Goal: Task Accomplishment & Management: Manage account settings

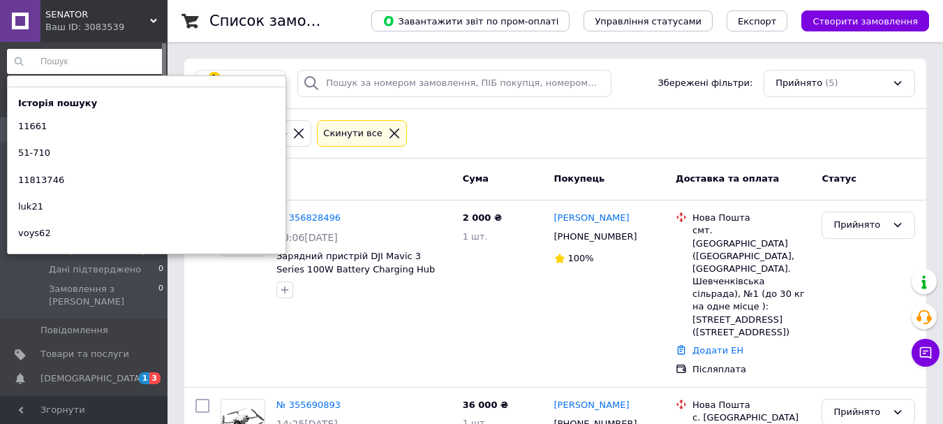
click at [87, 57] on input at bounding box center [86, 61] width 158 height 25
paste input "1-040461"
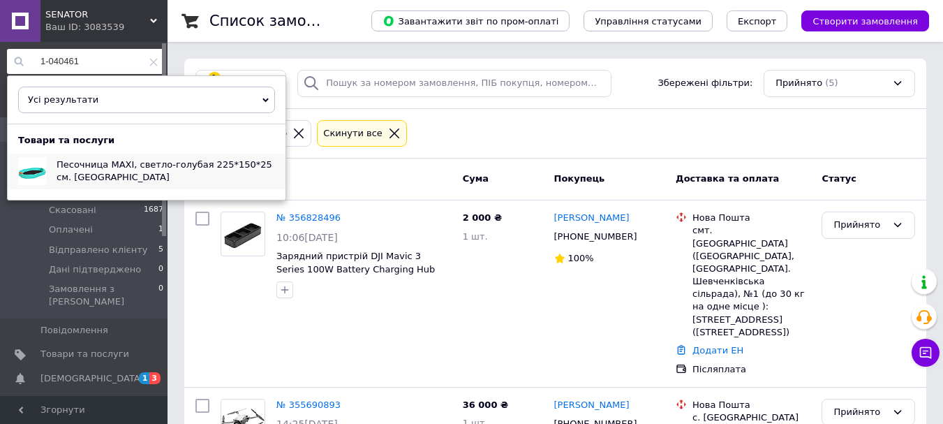
type input "1-040461"
click at [111, 175] on div "Песочница MAXI, светло-голубая 225*150*25 см. Domelo" at bounding box center [165, 171] width 239 height 35
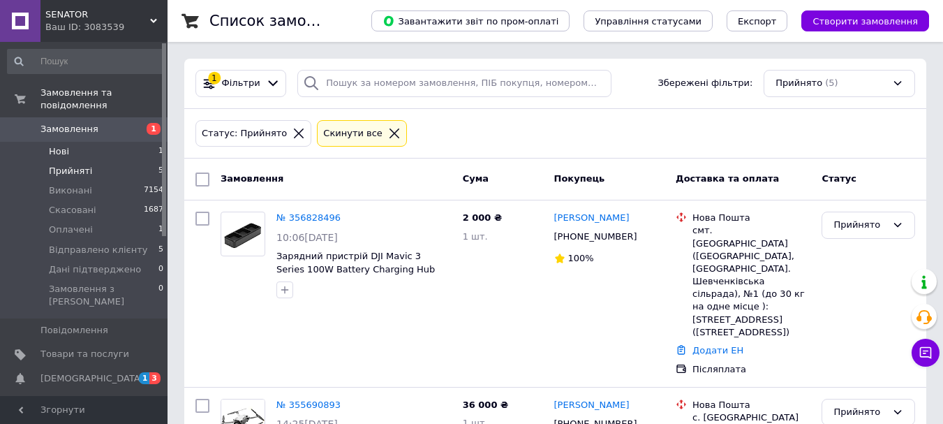
click at [75, 142] on li "Нові 1" at bounding box center [86, 152] width 172 height 20
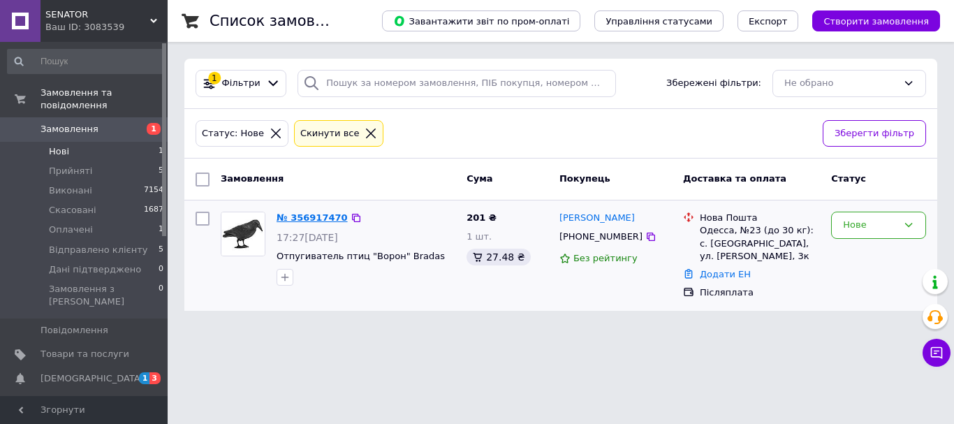
click at [317, 215] on link "№ 356917470" at bounding box center [311, 217] width 71 height 10
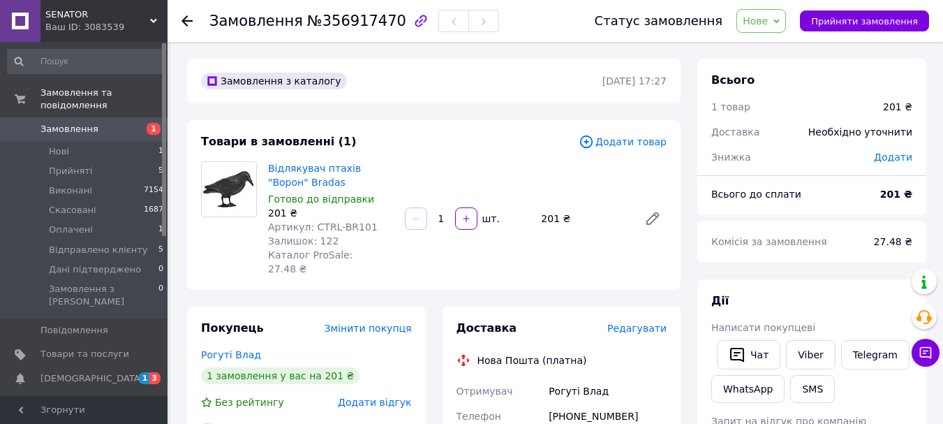
scroll to position [70, 0]
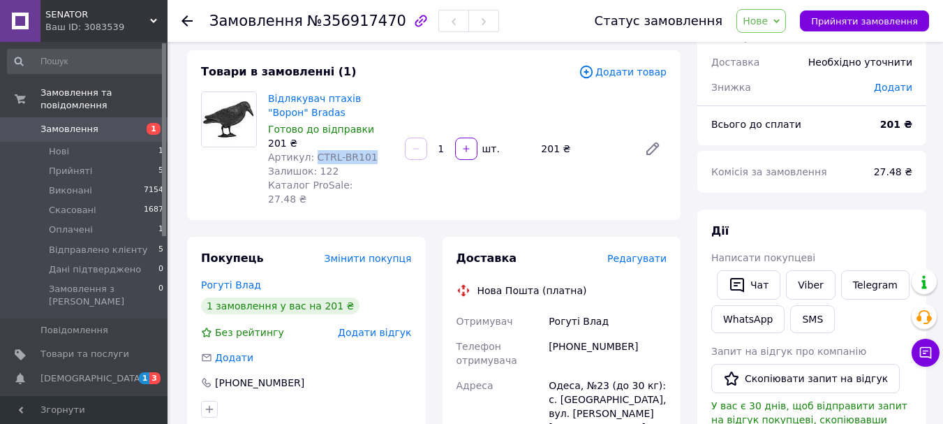
drag, startPoint x: 366, startPoint y: 158, endPoint x: 311, endPoint y: 155, distance: 54.6
click at [311, 155] on div "Артикул: CTRL-BR101" at bounding box center [331, 157] width 126 height 14
copy span "CTRL-BR101"
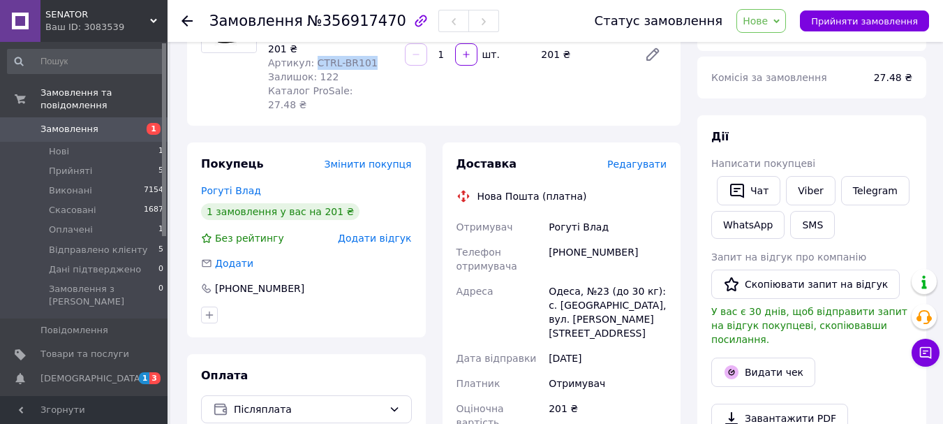
scroll to position [140, 0]
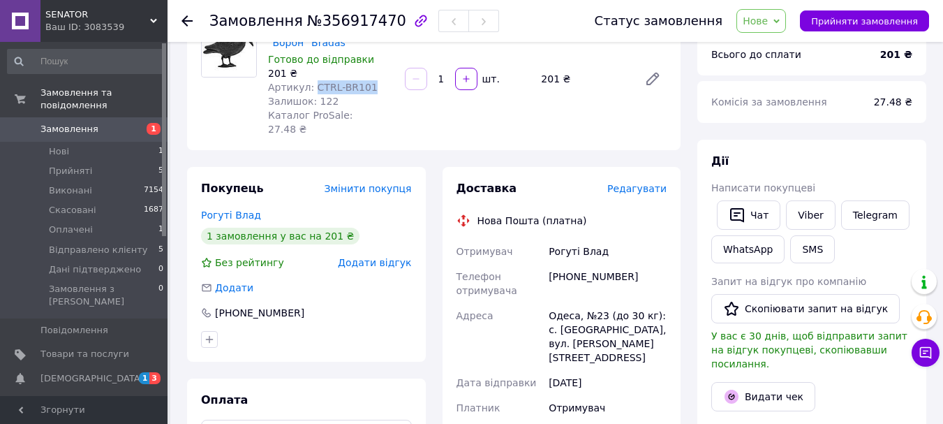
copy span "CTRL-BR101"
click at [84, 63] on input at bounding box center [86, 61] width 158 height 25
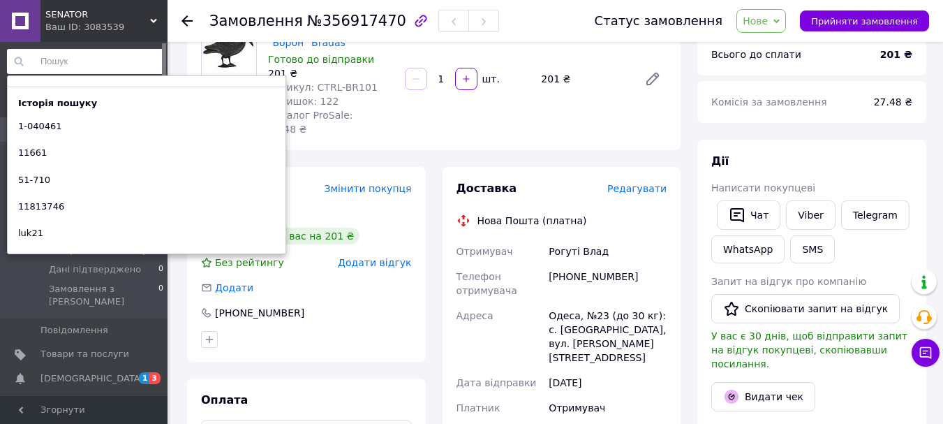
paste input "ctrl-br101"
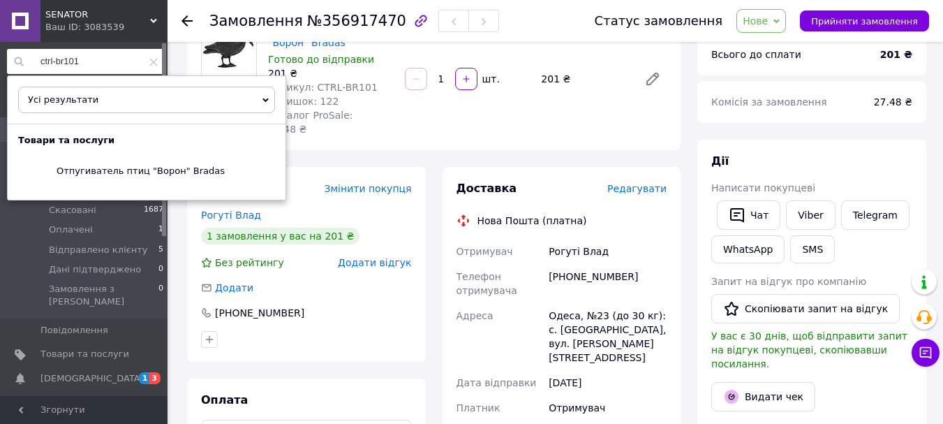
type input "ctrl-br101"
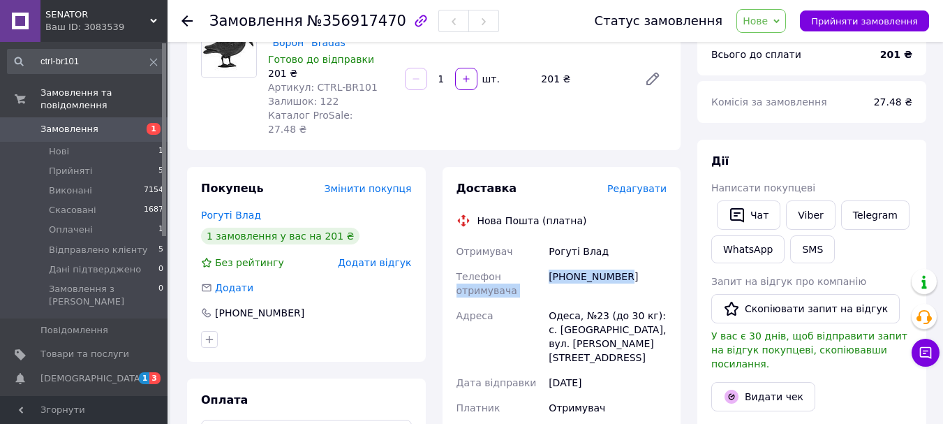
drag, startPoint x: 624, startPoint y: 260, endPoint x: 545, endPoint y: 264, distance: 79.0
click at [545, 264] on div "Отримувач Рогуті Влад Телефон отримувача +380961697263 Адреса Одеса, №23 (до 30…" at bounding box center [562, 401] width 216 height 324
click at [606, 268] on div "+380961697263" at bounding box center [608, 283] width 124 height 39
drag, startPoint x: 620, startPoint y: 261, endPoint x: 541, endPoint y: 271, distance: 79.5
click at [541, 271] on div "Отримувач Рогуті Влад Телефон отримувача +380961697263 Адреса Одеса, №23 (до 30…" at bounding box center [562, 401] width 216 height 324
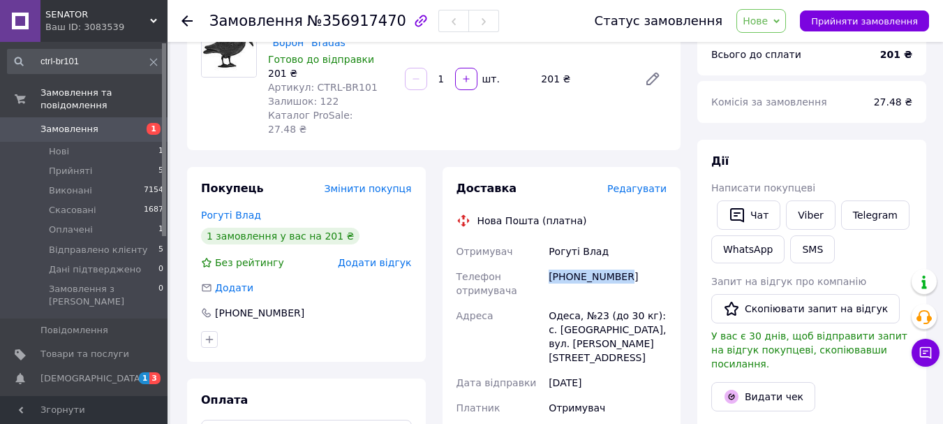
copy div "Телефон отримувача +380961697263"
drag, startPoint x: 577, startPoint y: 237, endPoint x: 551, endPoint y: 235, distance: 25.9
click at [551, 239] on div "Рогуті Влад" at bounding box center [608, 251] width 124 height 25
copy div "Рогуті"
drag, startPoint x: 605, startPoint y: 236, endPoint x: 578, endPoint y: 240, distance: 27.5
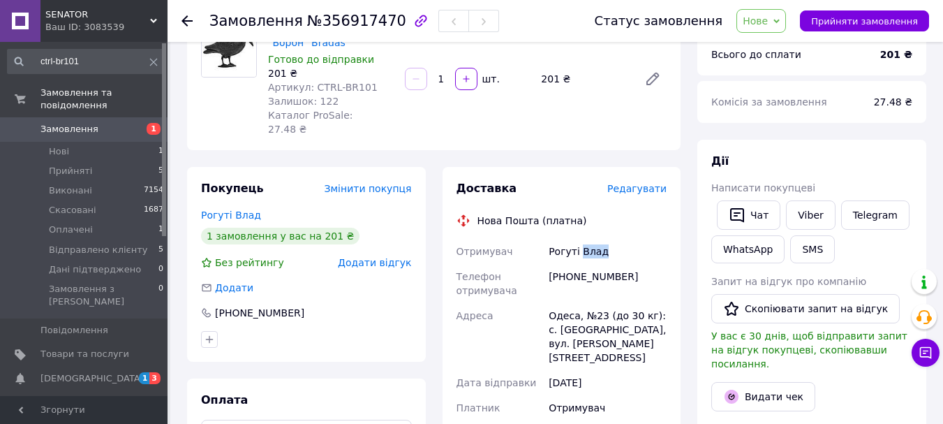
click at [578, 240] on div "Рогуті Влад" at bounding box center [608, 251] width 124 height 25
copy div "Влад"
drag, startPoint x: 575, startPoint y: 300, endPoint x: 552, endPoint y: 299, distance: 22.3
click at [552, 303] on div "Одеса, №23 (до 30 кг): с. Крижанівка, вул. Сахарова Академіка, 3к" at bounding box center [608, 336] width 124 height 67
copy div "Одеса"
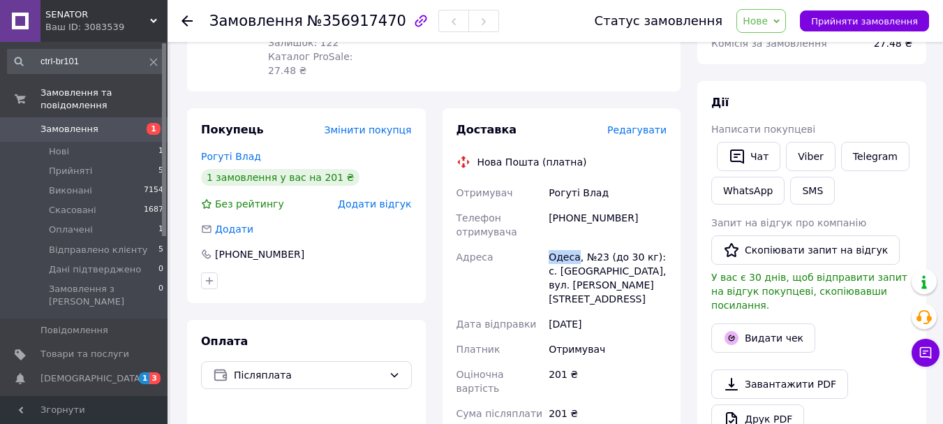
scroll to position [349, 0]
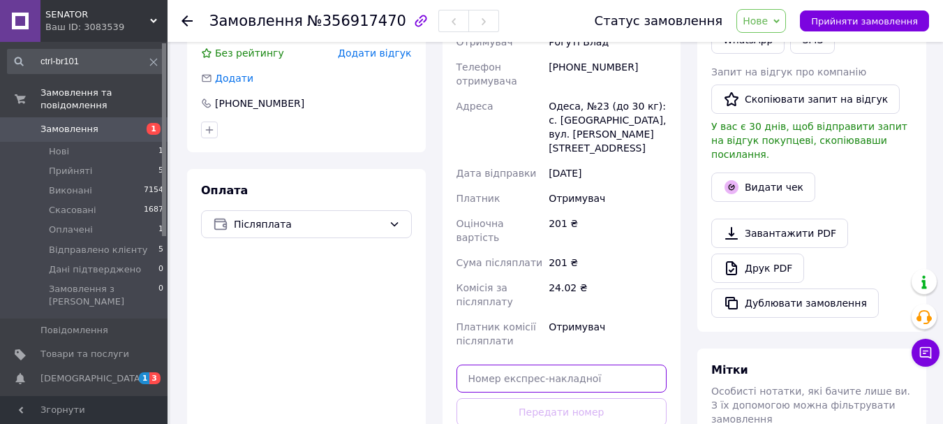
click at [541, 364] on input "text" at bounding box center [562, 378] width 211 height 28
paste input "20451225324843"
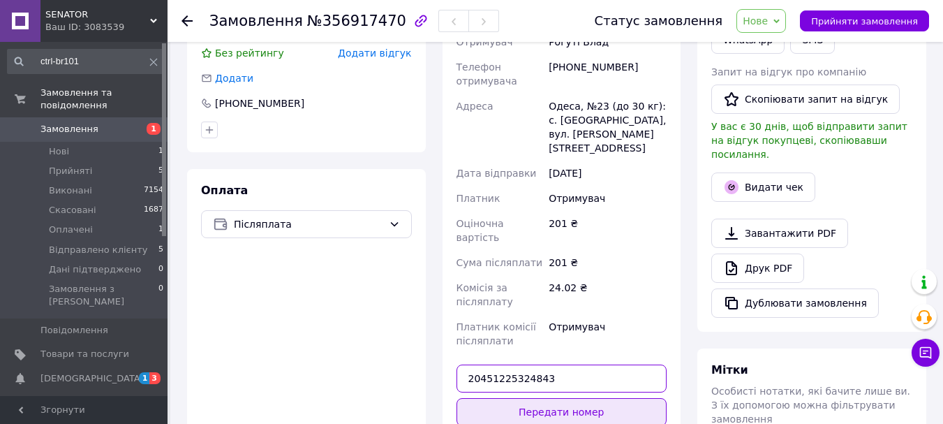
type input "20451225324843"
click at [573, 398] on button "Передати номер" at bounding box center [562, 412] width 211 height 28
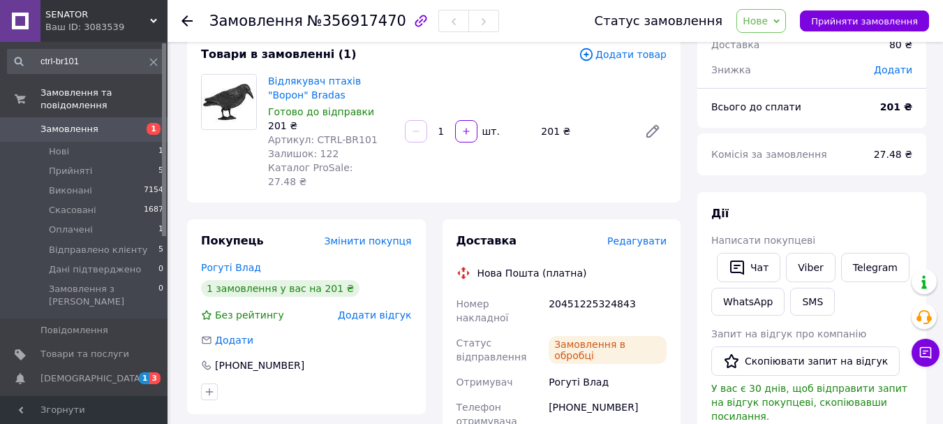
scroll to position [70, 0]
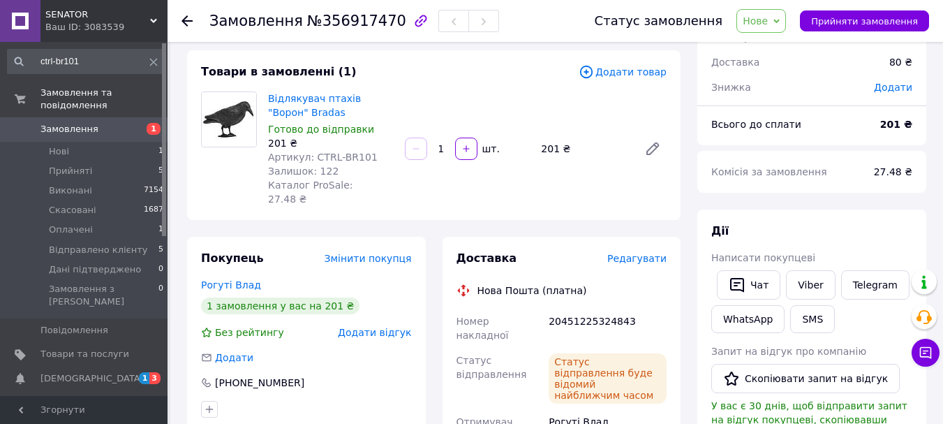
click at [768, 15] on span "Нове" at bounding box center [755, 20] width 25 height 11
click at [785, 96] on li "Скасовано" at bounding box center [793, 90] width 112 height 21
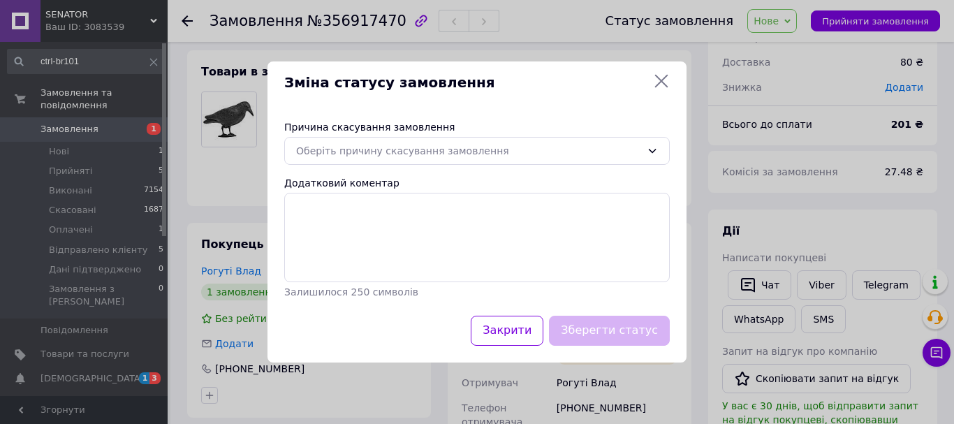
click at [660, 82] on icon at bounding box center [661, 81] width 13 height 13
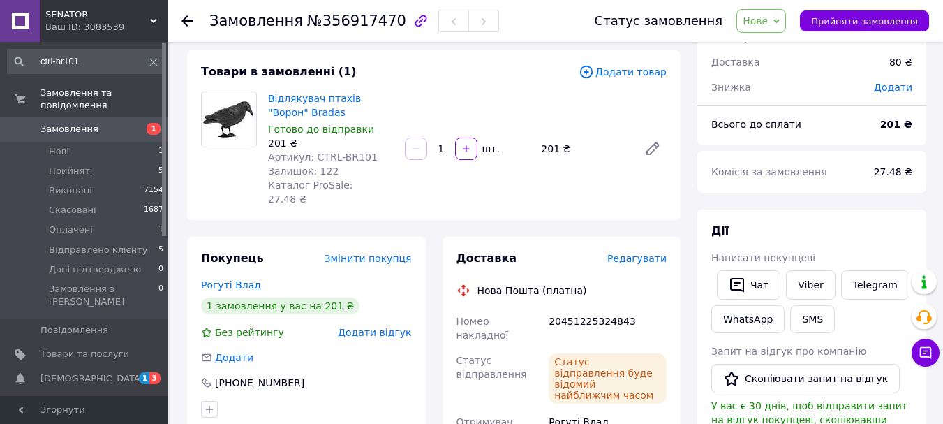
click at [761, 24] on span "Нове" at bounding box center [755, 20] width 25 height 11
click at [771, 52] on li "Прийнято" at bounding box center [793, 48] width 112 height 21
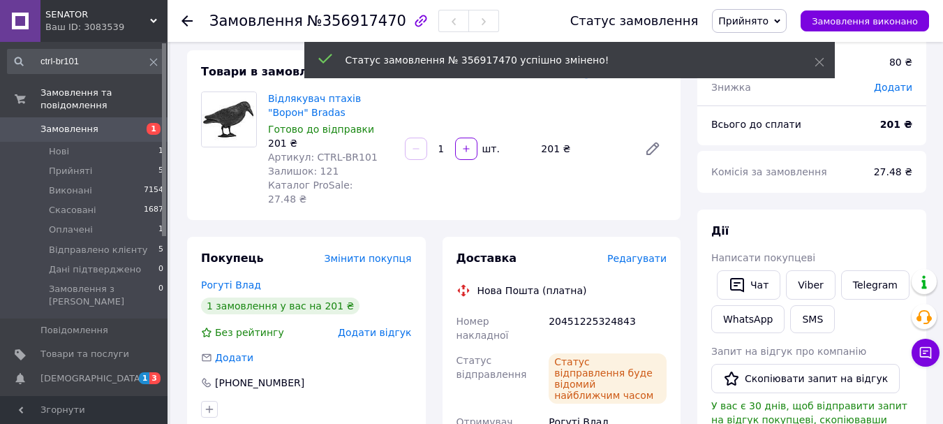
click at [780, 22] on icon at bounding box center [777, 21] width 6 height 6
click at [756, 106] on li "Відправлено клієнту" at bounding box center [769, 111] width 112 height 21
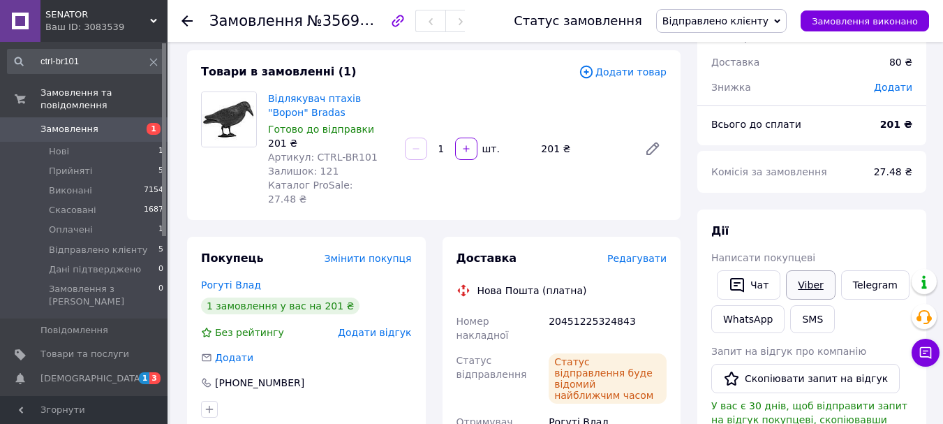
click at [801, 288] on link "Viber" at bounding box center [810, 284] width 49 height 29
drag, startPoint x: 380, startPoint y: 22, endPoint x: 314, endPoint y: 21, distance: 65.6
click at [314, 21] on span "№356917470" at bounding box center [356, 20] width 99 height 17
copy span "356917470"
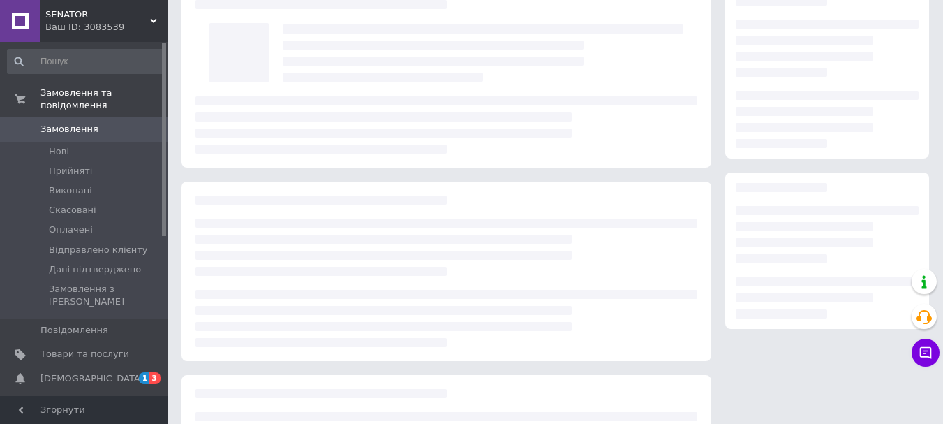
scroll to position [70, 0]
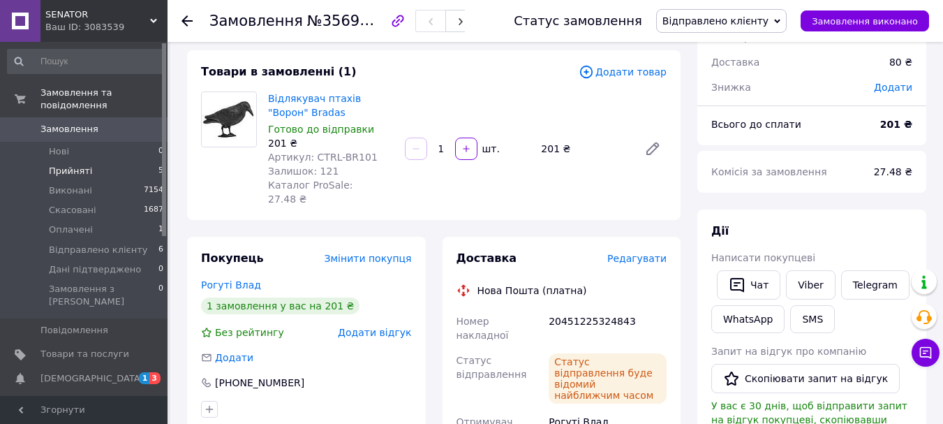
click at [80, 165] on span "Прийняті" at bounding box center [70, 171] width 43 height 13
